Goal: Task Accomplishment & Management: Complete application form

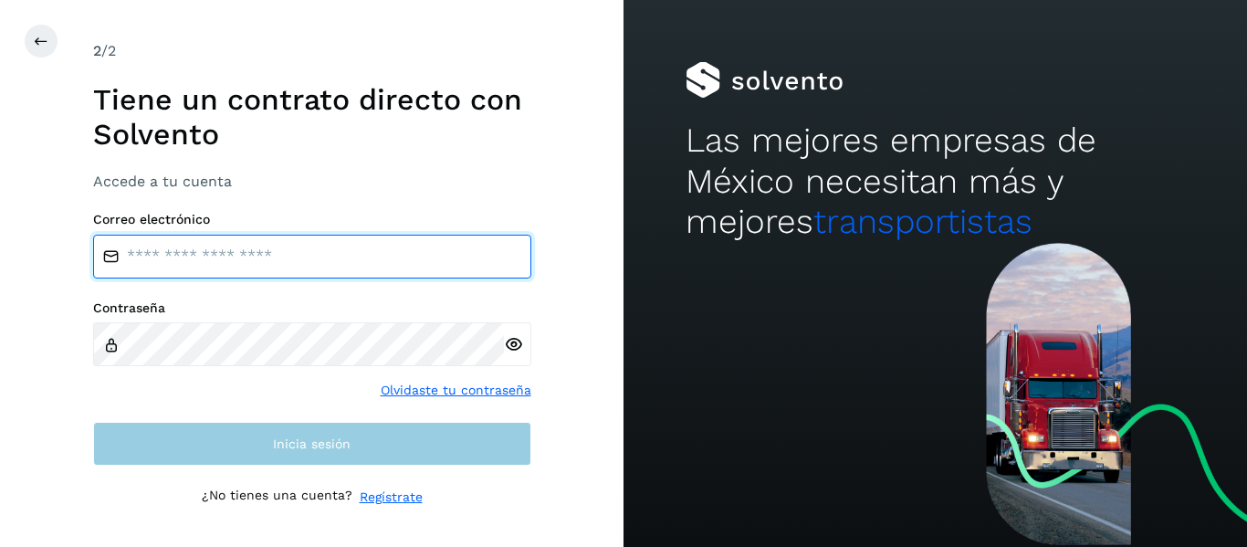
type input "**********"
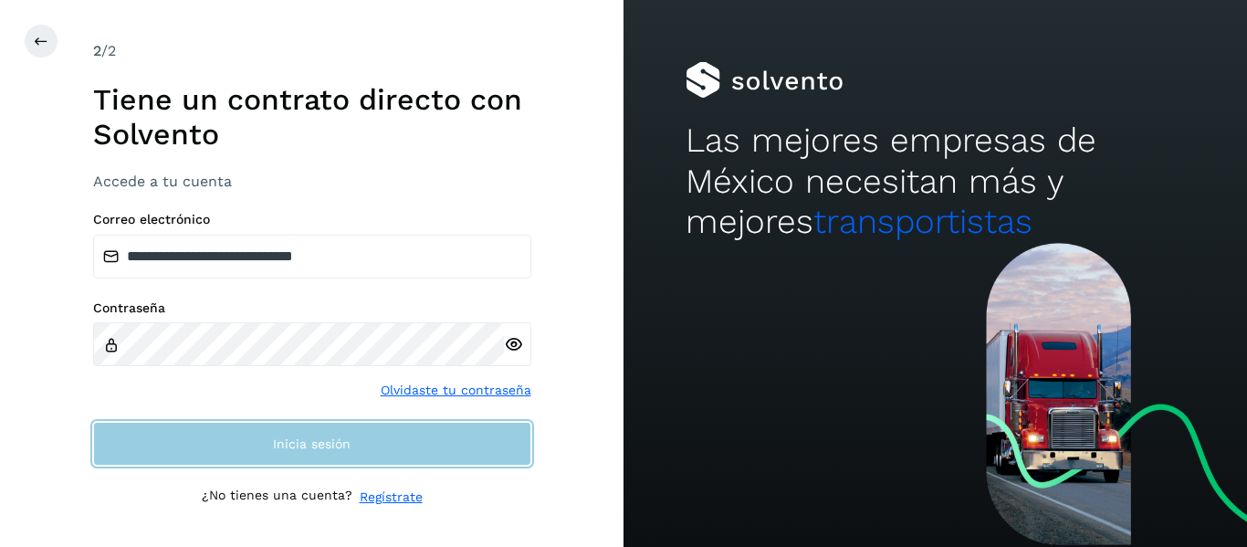
click at [260, 448] on button "Inicia sesión" at bounding box center [312, 444] width 438 height 44
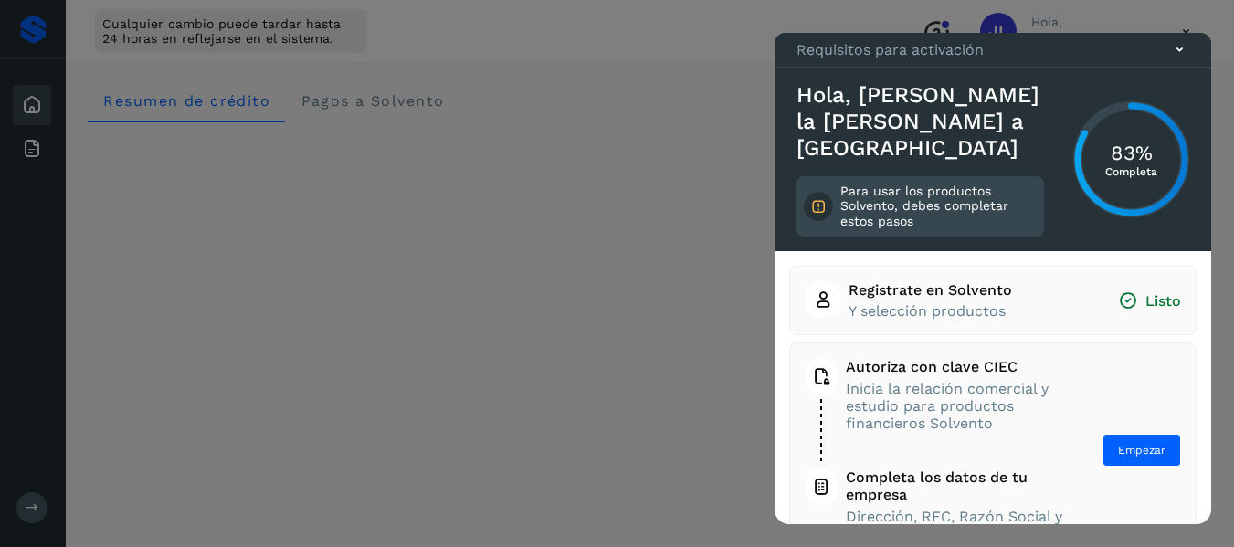
click at [1183, 59] on icon at bounding box center [1179, 49] width 19 height 19
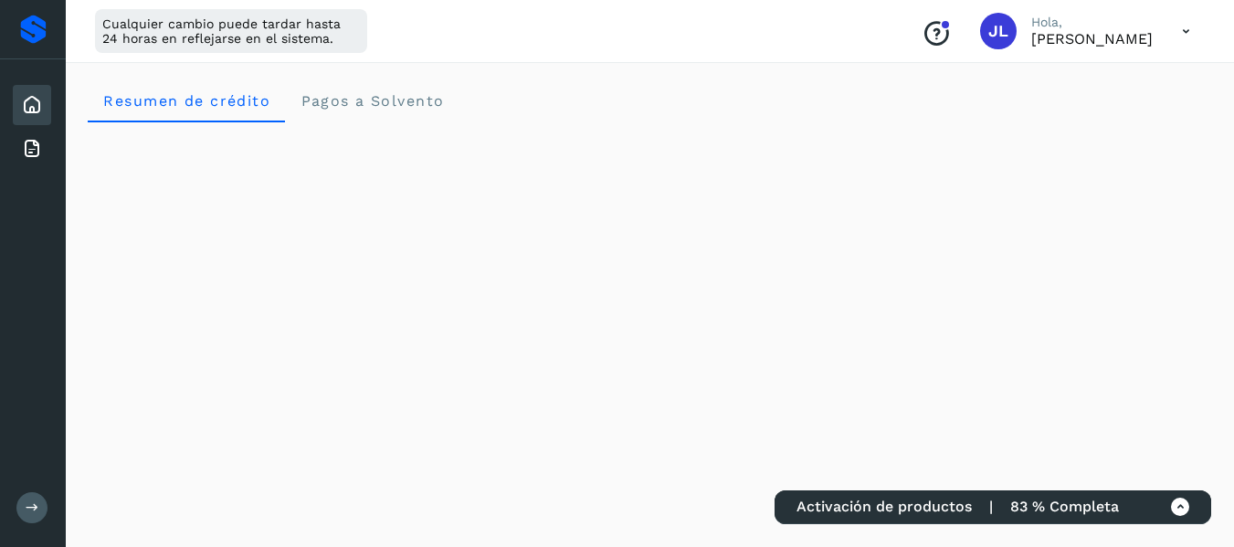
click at [31, 112] on icon at bounding box center [32, 105] width 22 height 22
click at [32, 503] on icon at bounding box center [33, 508] width 14 height 14
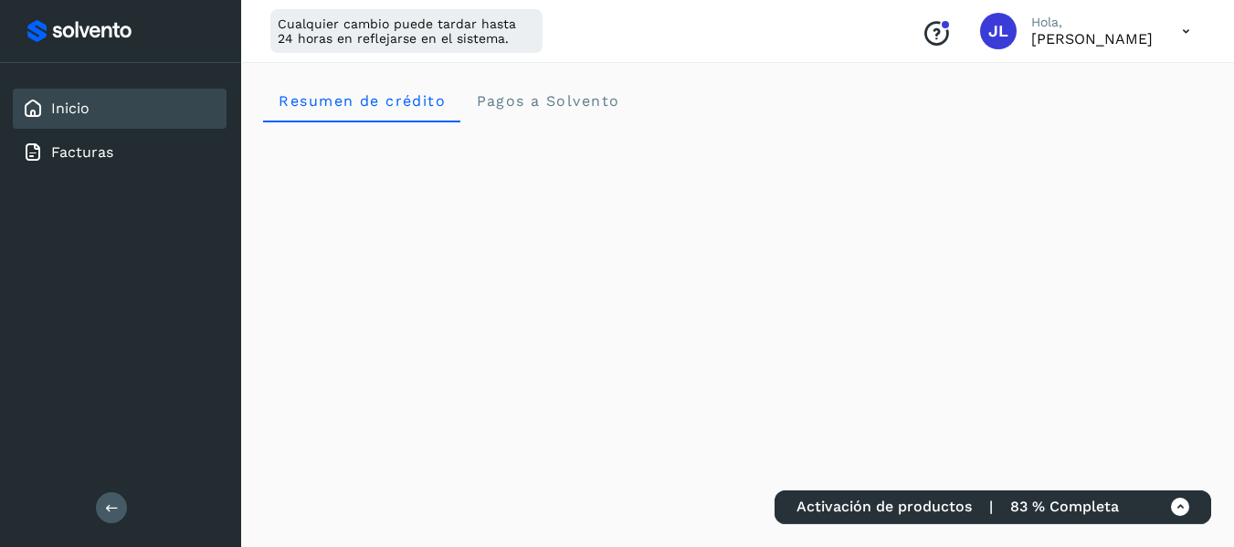
click at [106, 508] on icon at bounding box center [112, 508] width 14 height 14
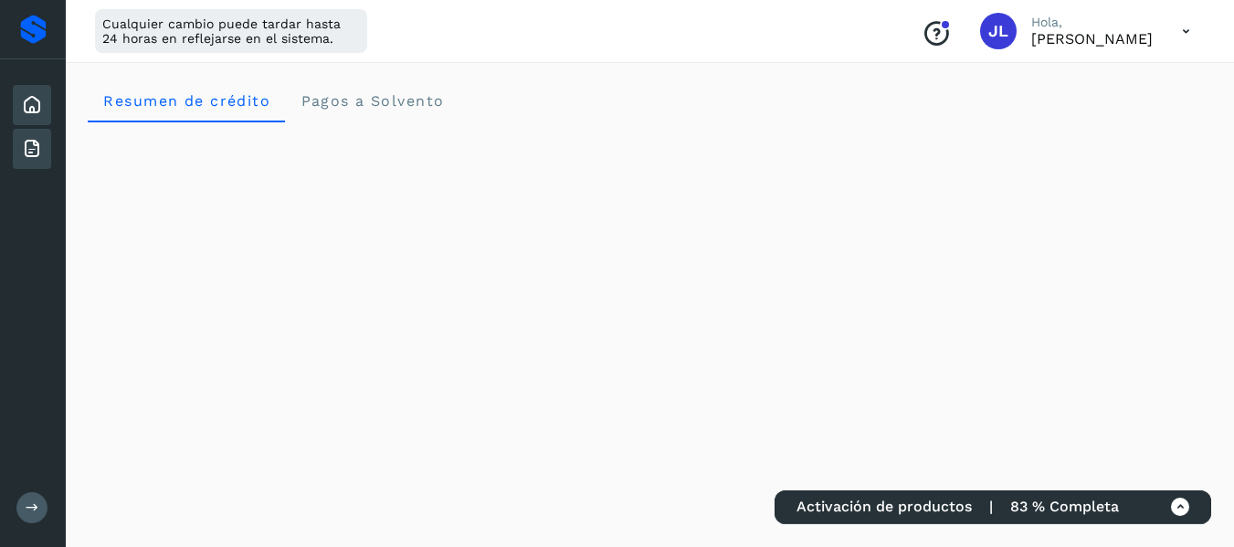
click at [46, 152] on div "Facturas" at bounding box center [32, 149] width 38 height 40
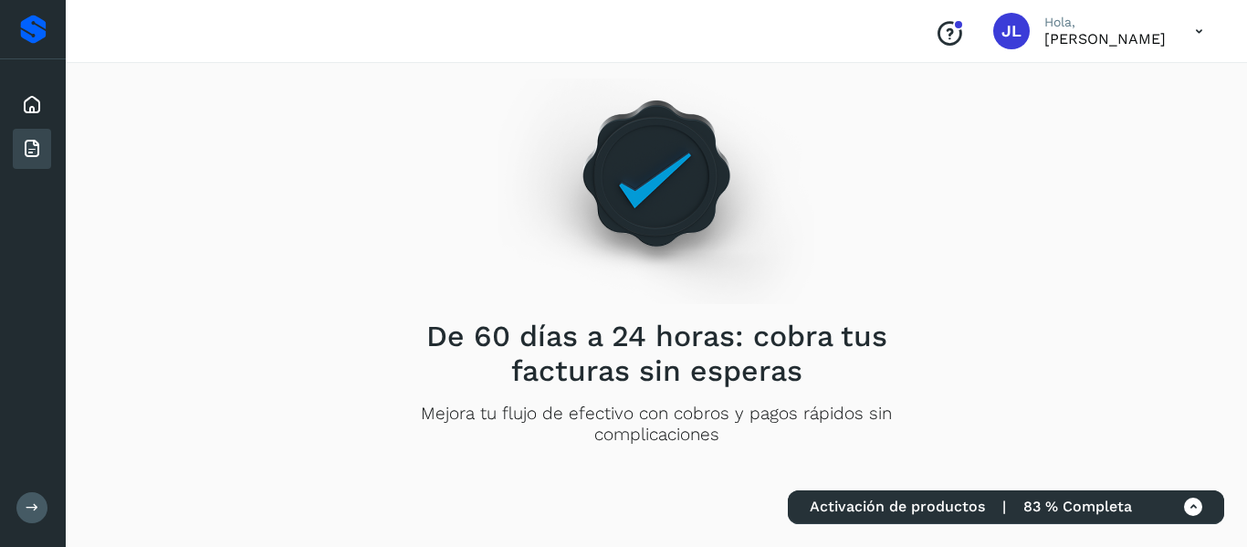
scroll to position [57, 0]
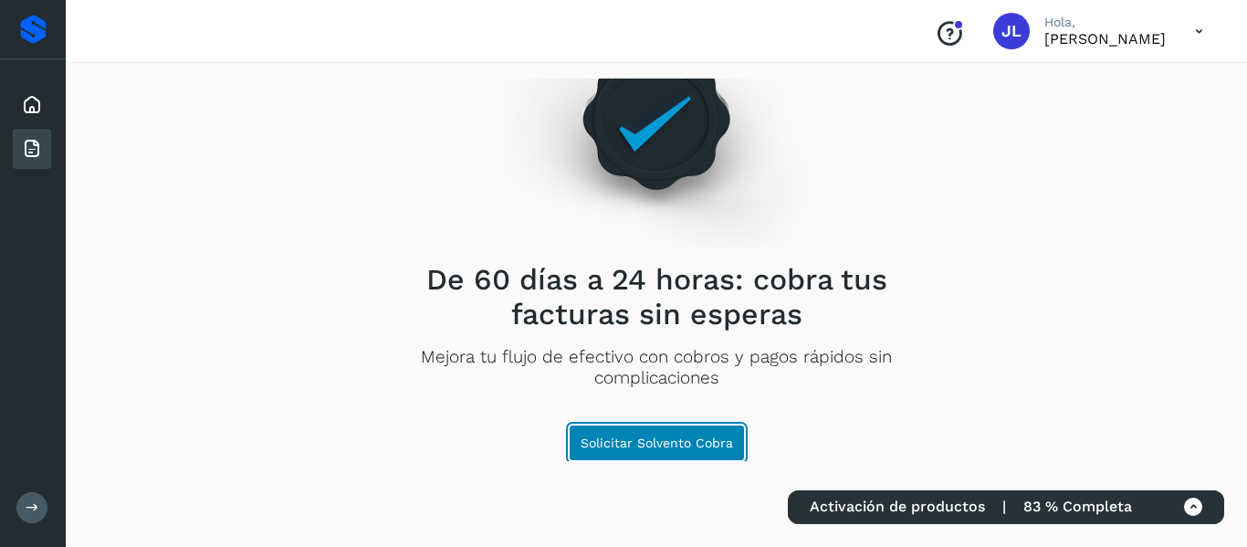
click at [651, 442] on span "Solicitar Solvento Cobra" at bounding box center [657, 442] width 153 height 13
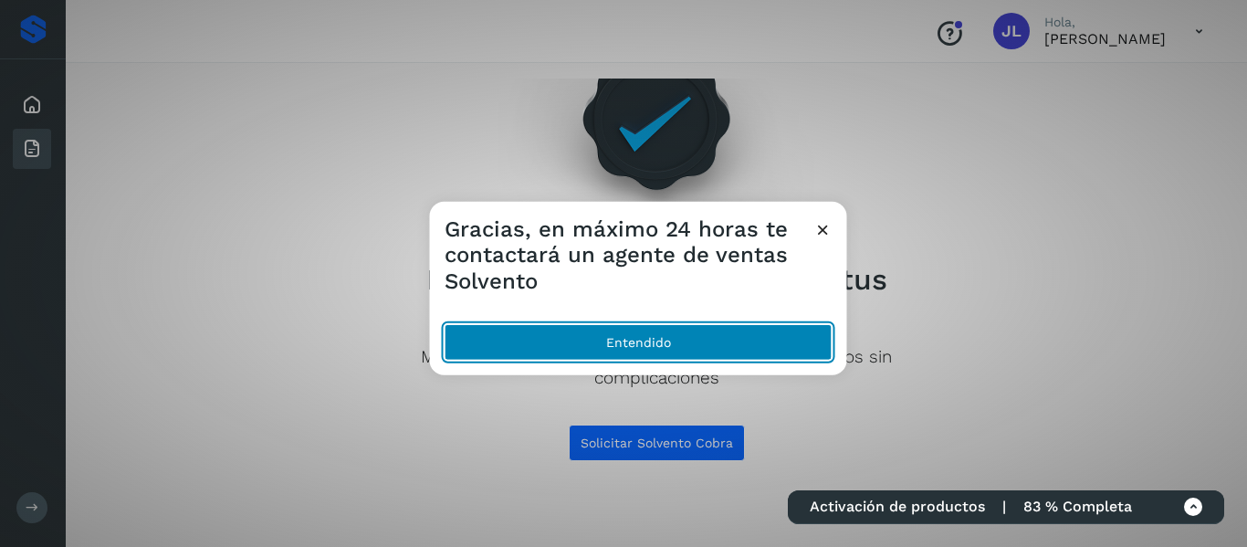
click at [622, 346] on button "Entendido" at bounding box center [639, 342] width 388 height 37
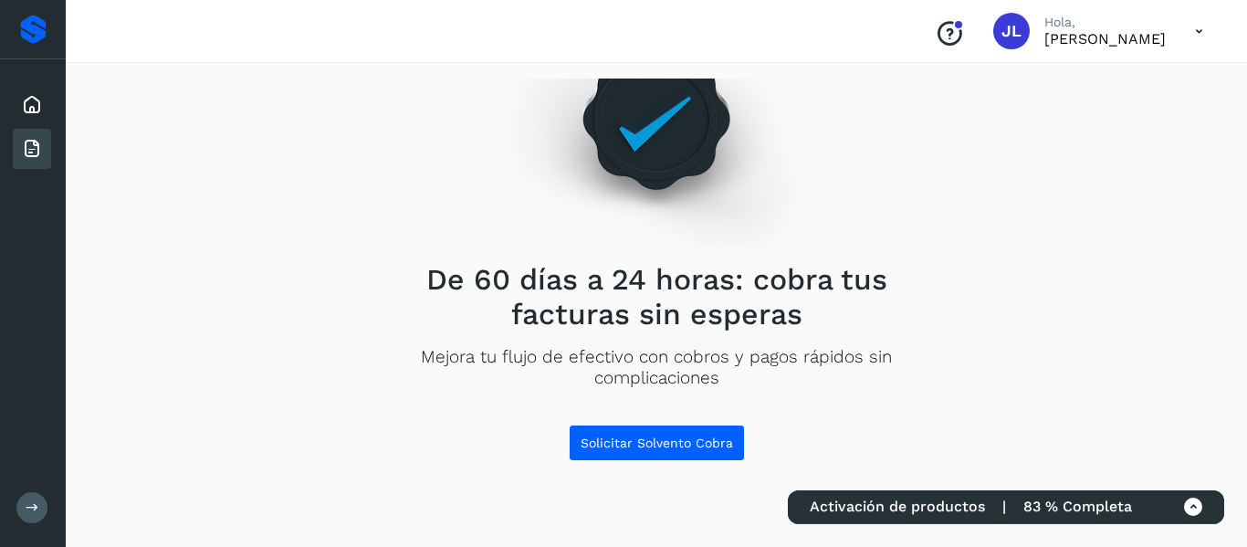
scroll to position [0, 0]
